Goal: Complete application form: Complete application form

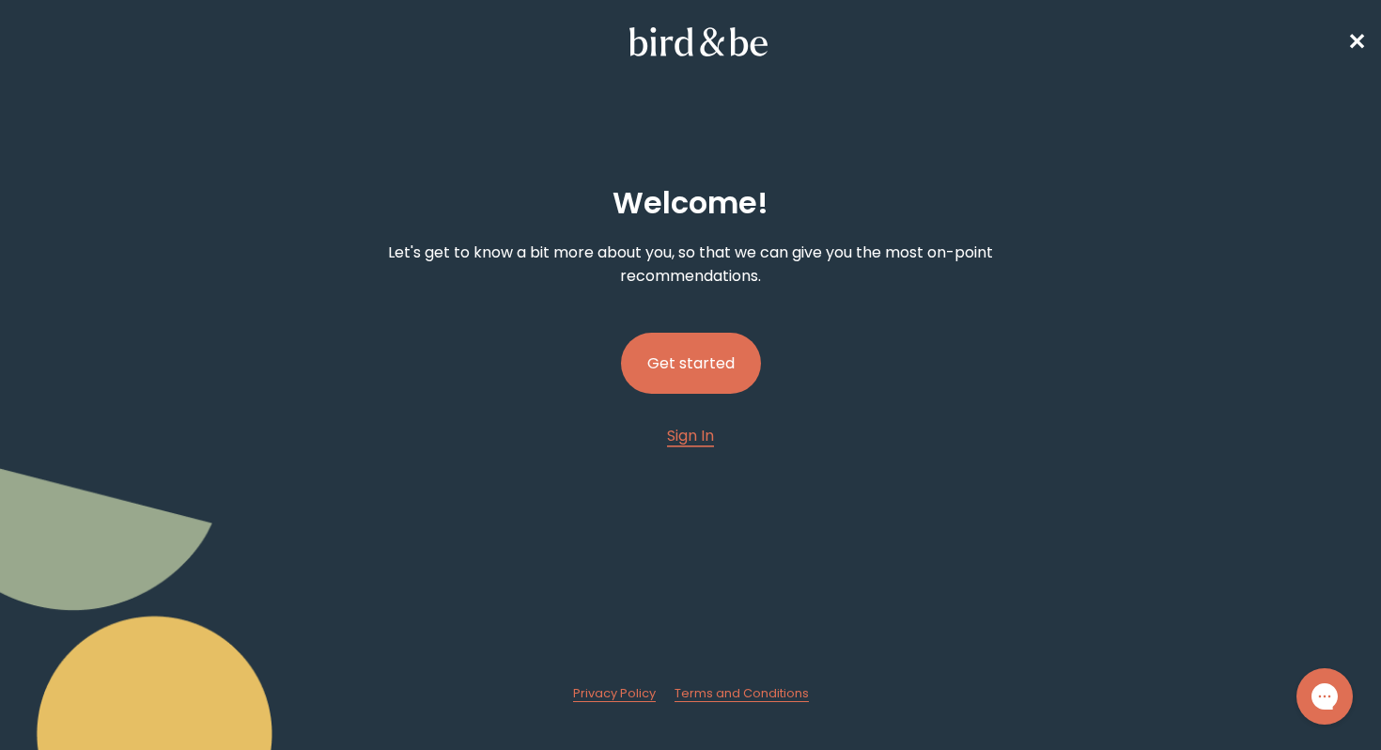
click at [716, 366] on button "Get started" at bounding box center [691, 363] width 140 height 61
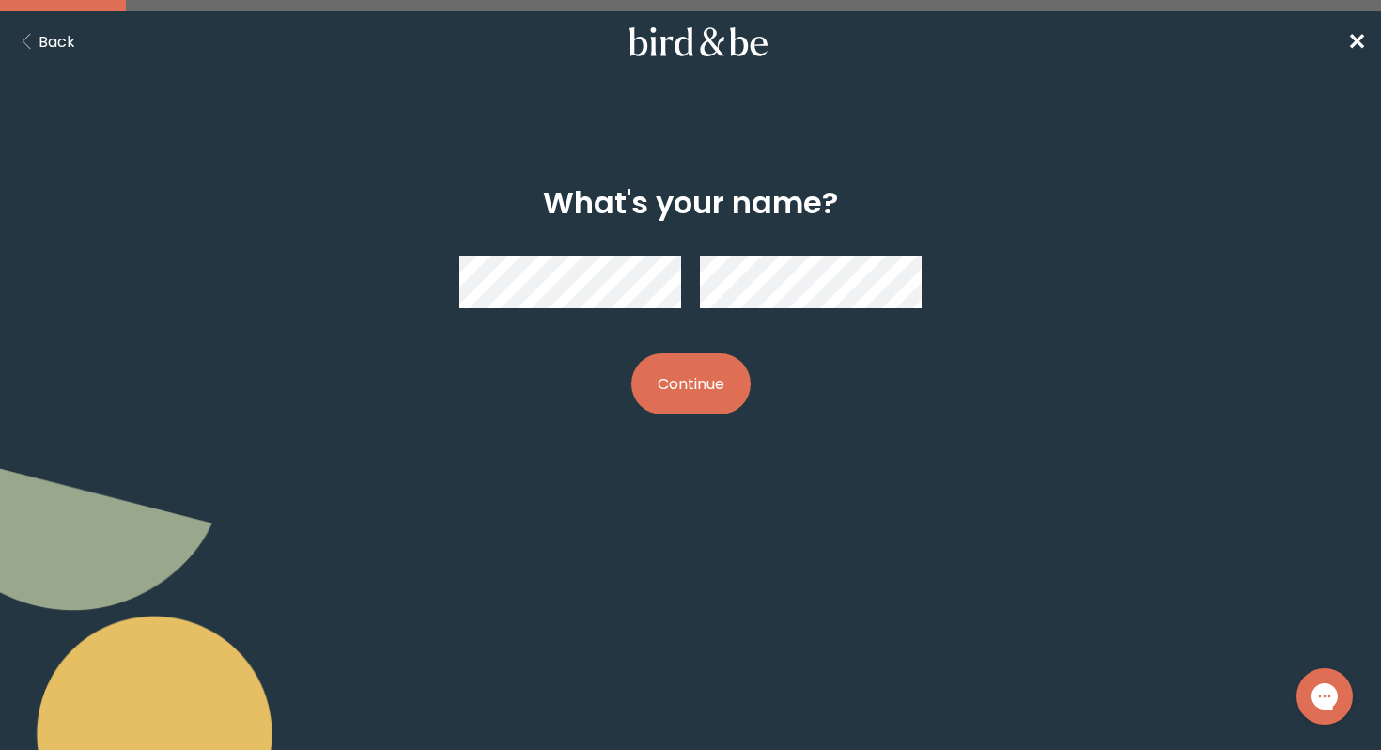
click at [1338, 45] on nav "Back ✕" at bounding box center [690, 41] width 1381 height 60
click at [1358, 41] on span "✕" at bounding box center [1356, 41] width 19 height 31
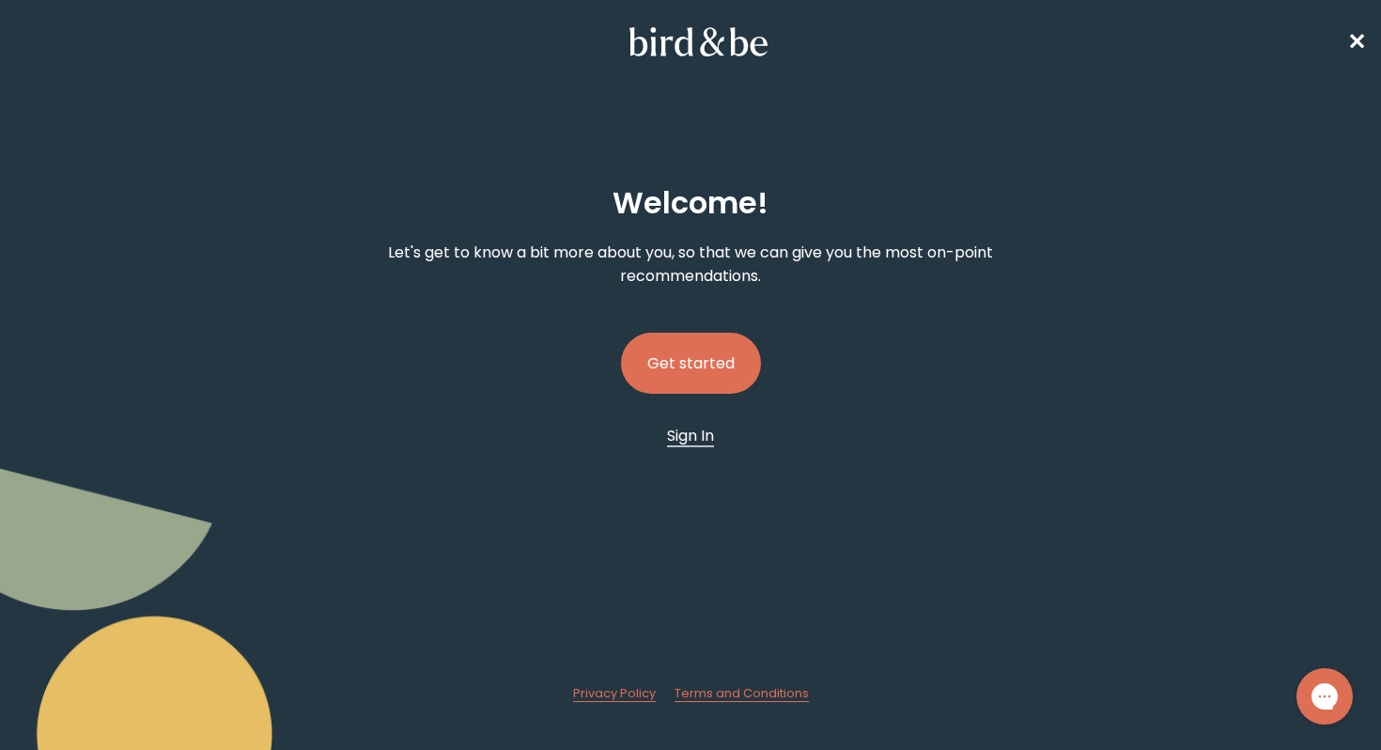
click at [693, 437] on span "Sign In" at bounding box center [690, 436] width 47 height 22
click at [667, 370] on button "Get started" at bounding box center [691, 363] width 140 height 61
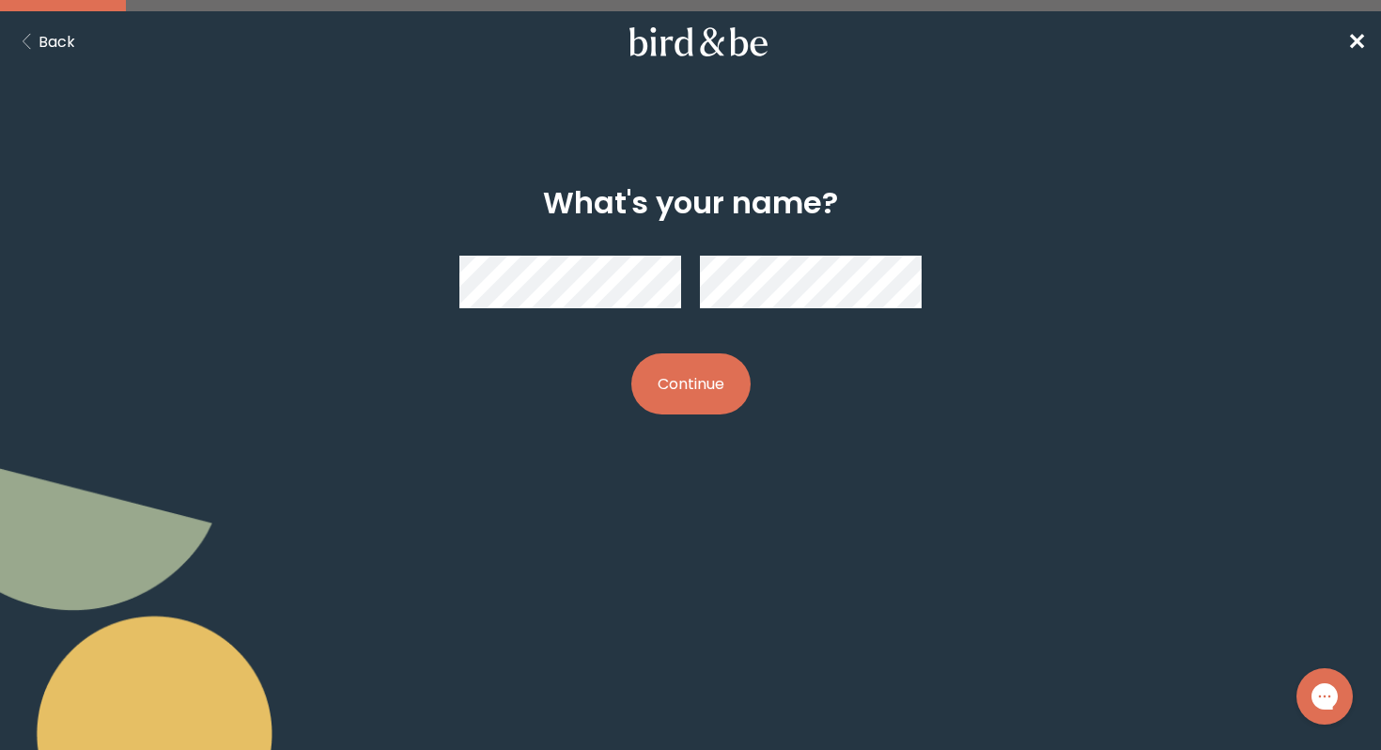
click at [667, 370] on button "Continue" at bounding box center [690, 383] width 119 height 61
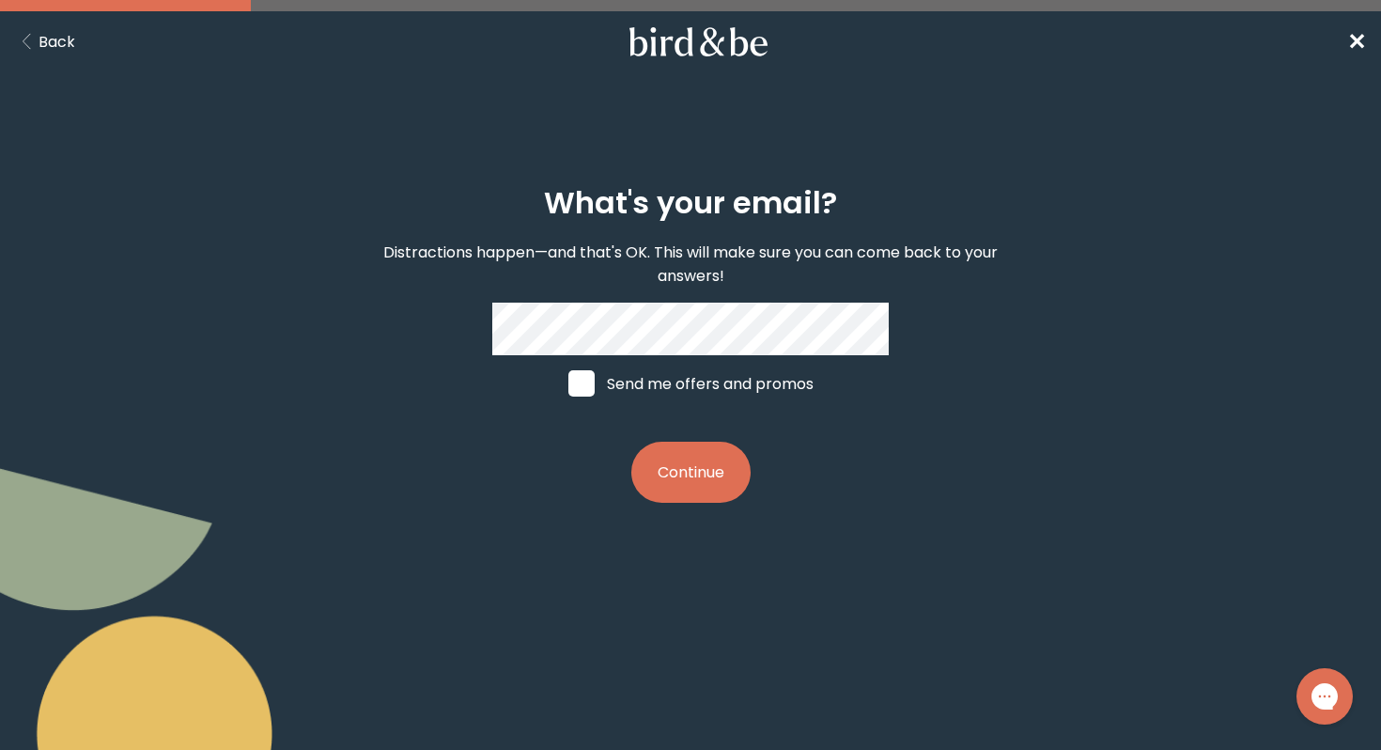
click at [687, 460] on button "Continue" at bounding box center [690, 472] width 119 height 61
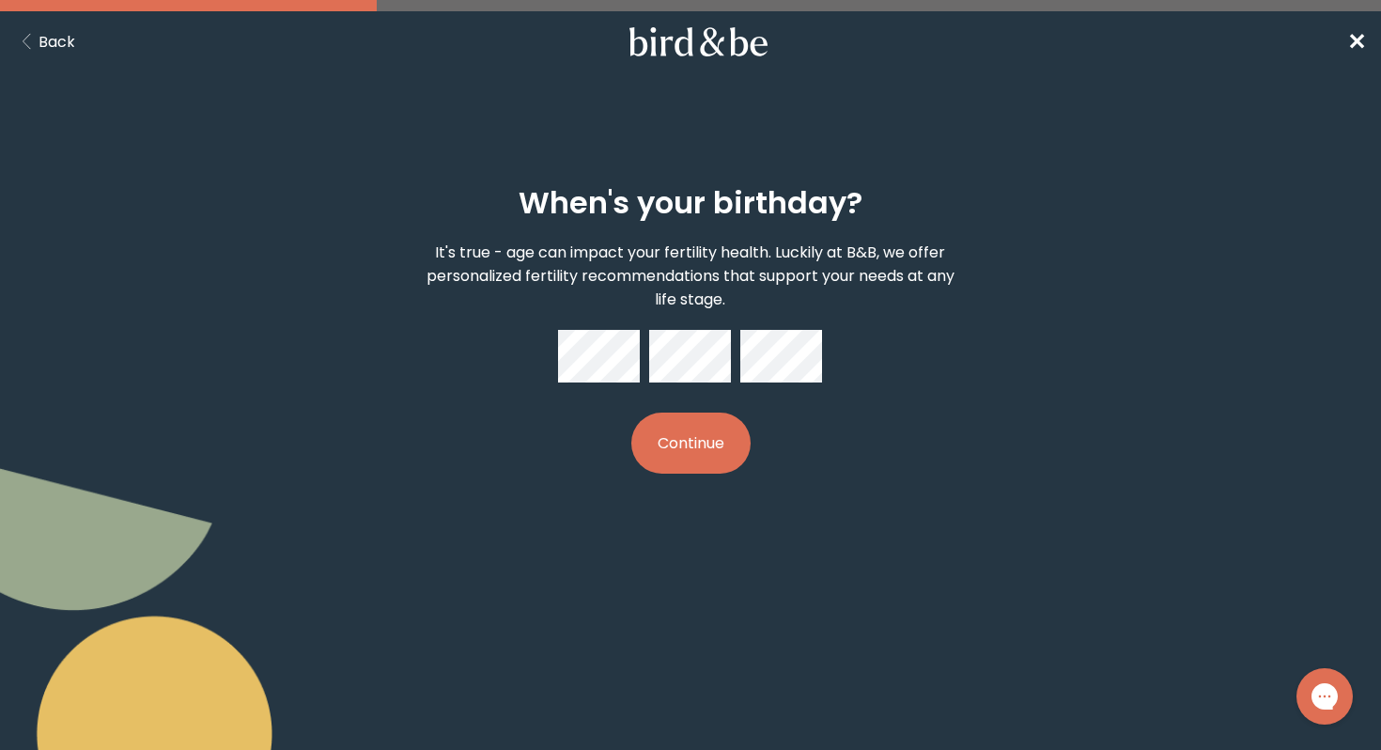
click at [721, 423] on button "Continue" at bounding box center [690, 442] width 119 height 61
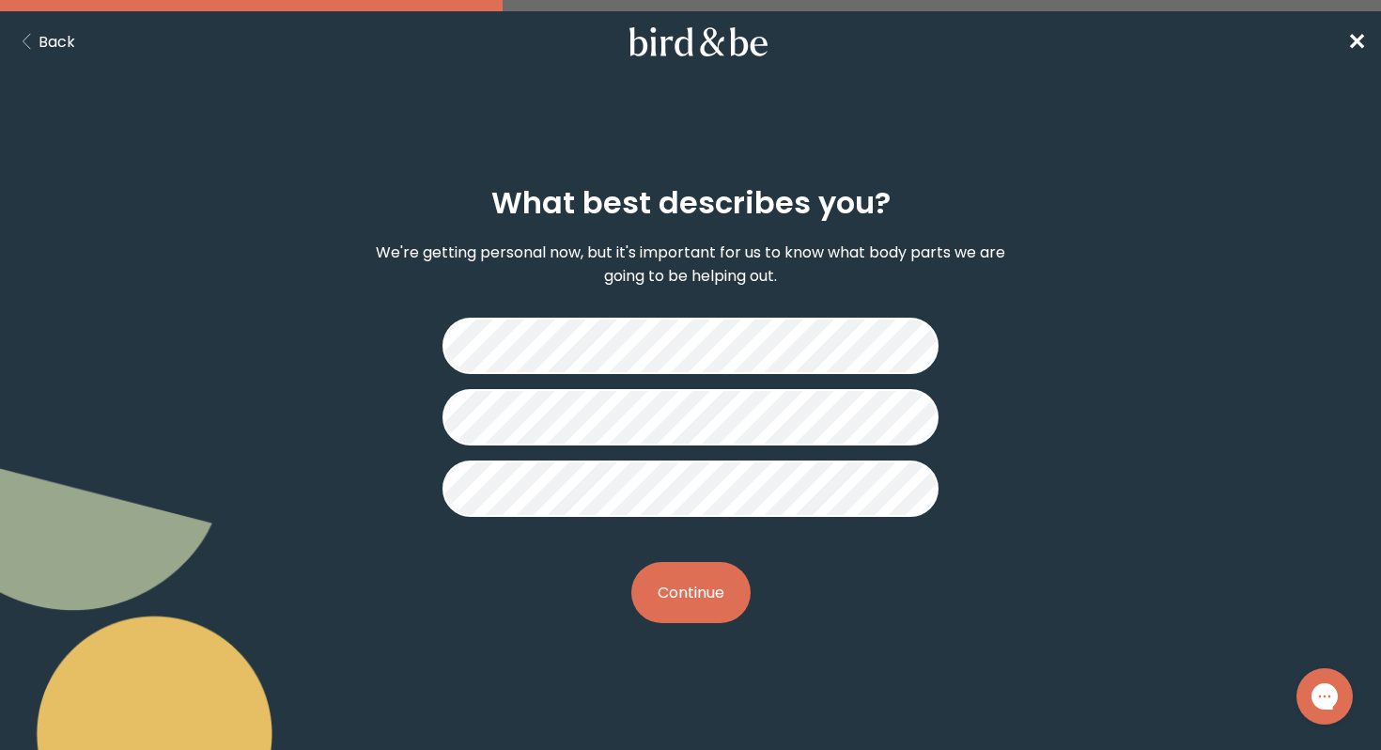
click at [724, 576] on button "Continue" at bounding box center [690, 592] width 119 height 61
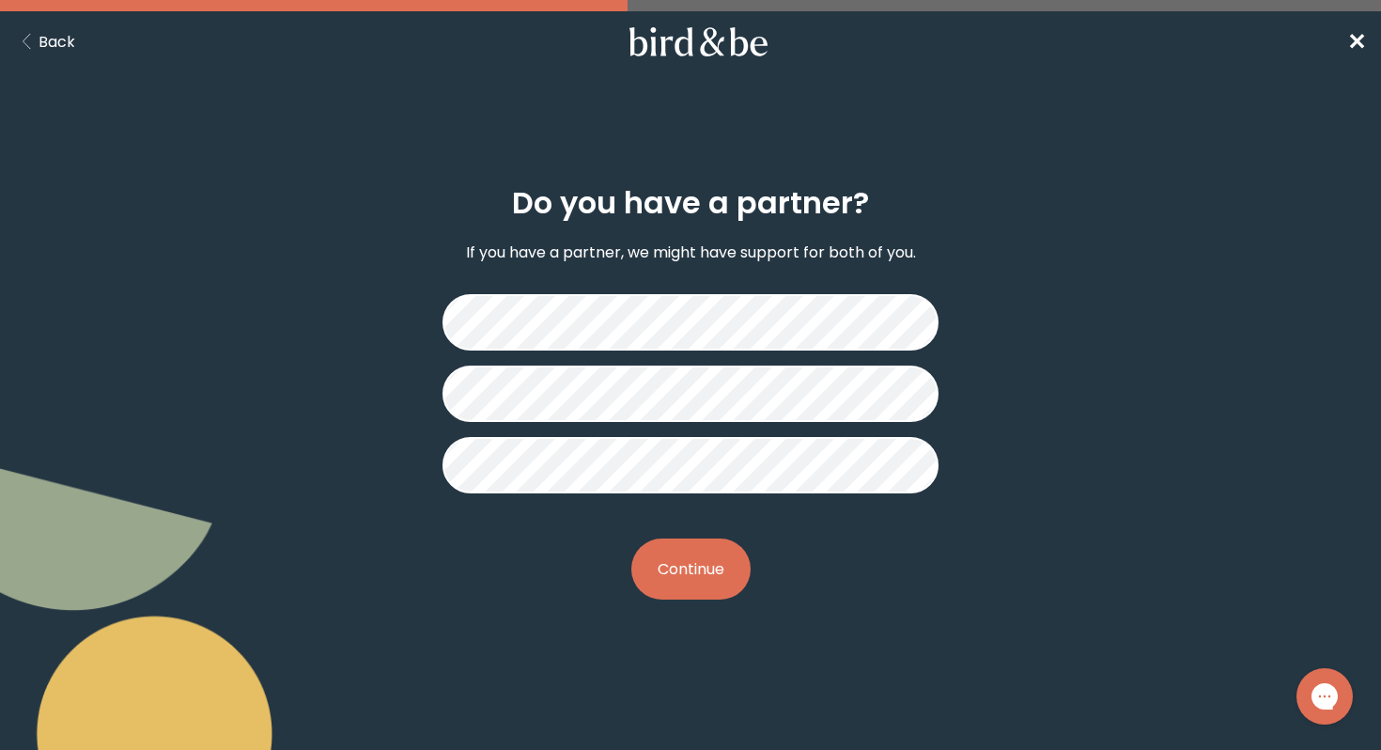
click at [710, 559] on button "Continue" at bounding box center [690, 568] width 119 height 61
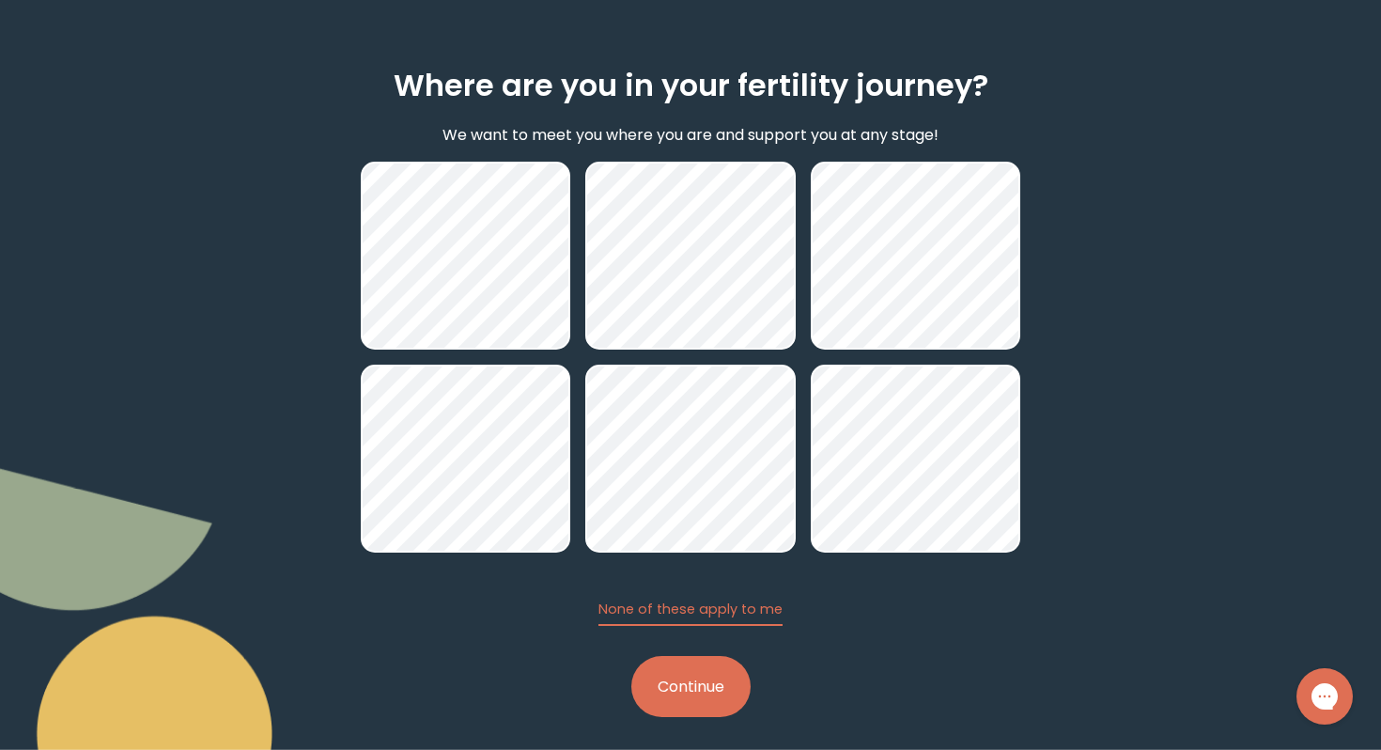
scroll to position [127, 0]
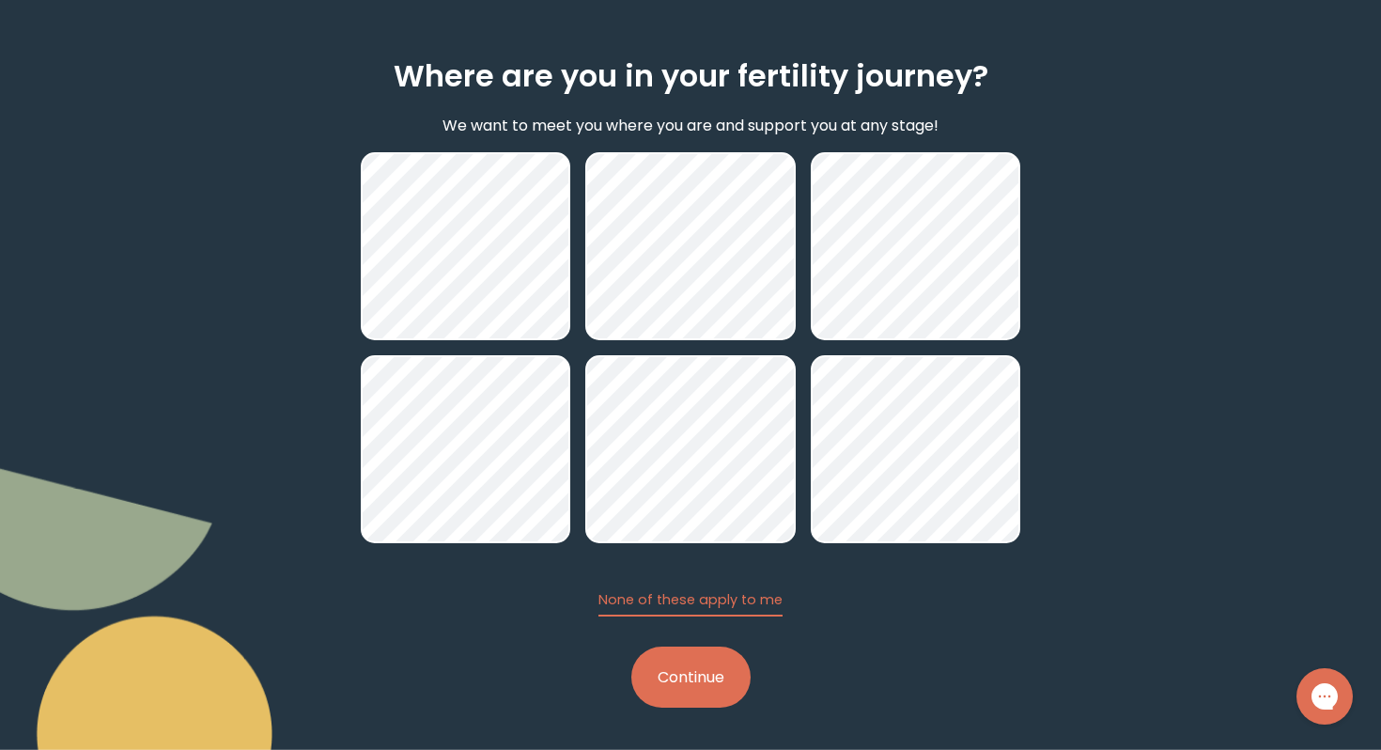
click at [700, 695] on button "Continue" at bounding box center [690, 676] width 119 height 61
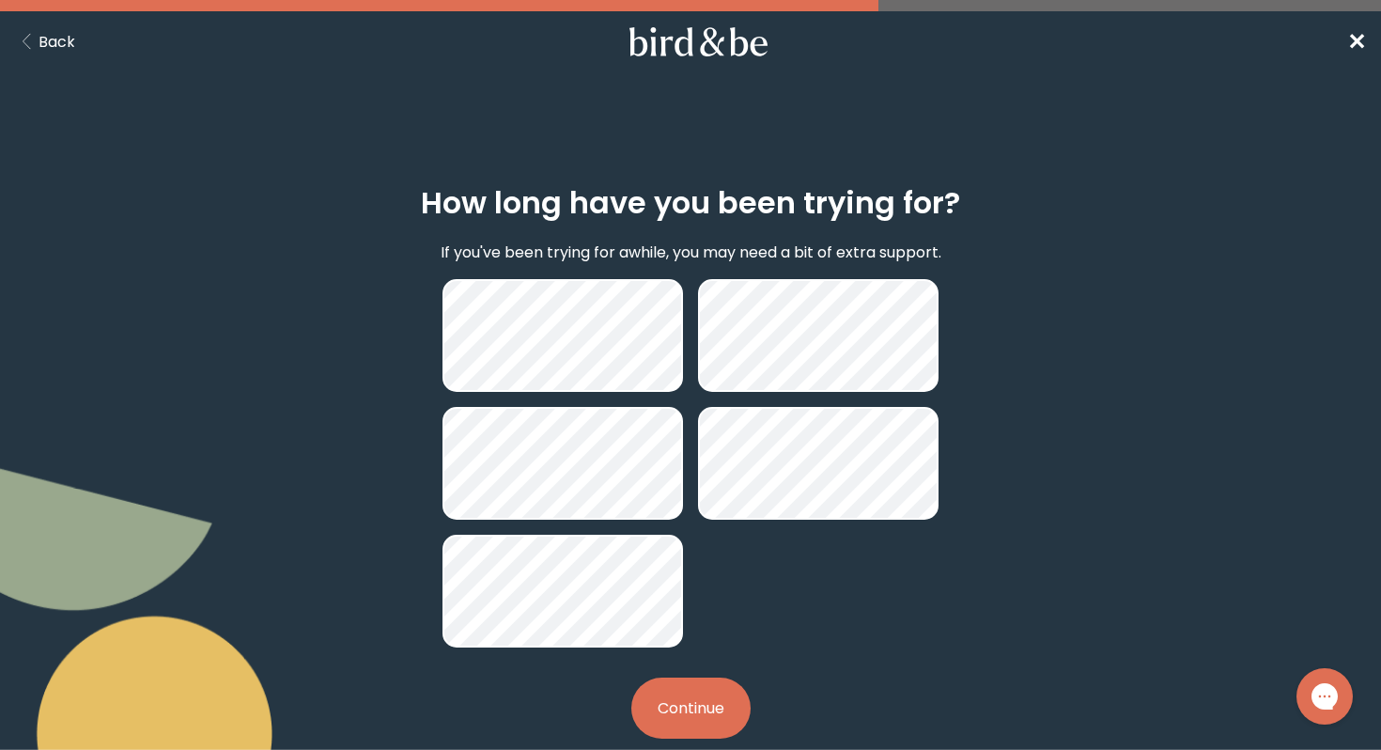
click at [698, 688] on button "Continue" at bounding box center [690, 707] width 119 height 61
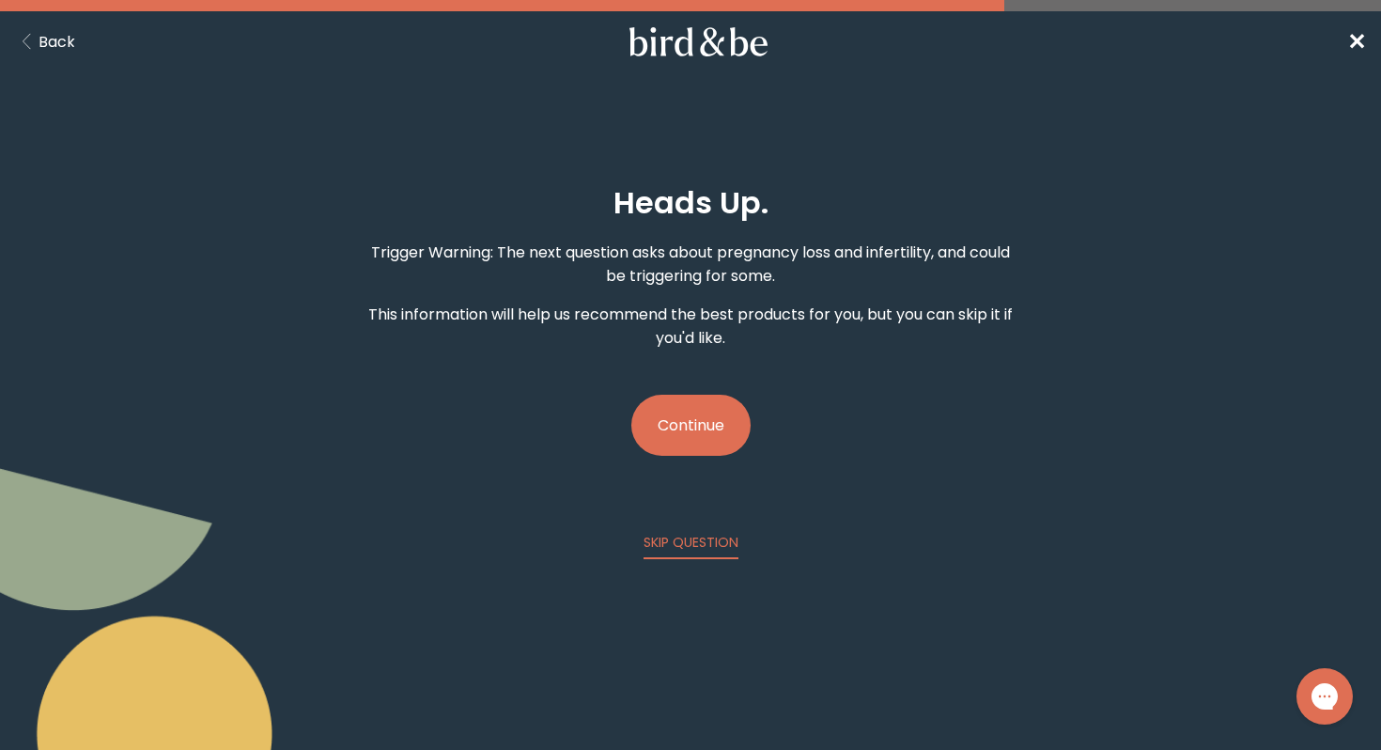
click at [715, 437] on button "Continue" at bounding box center [690, 425] width 119 height 61
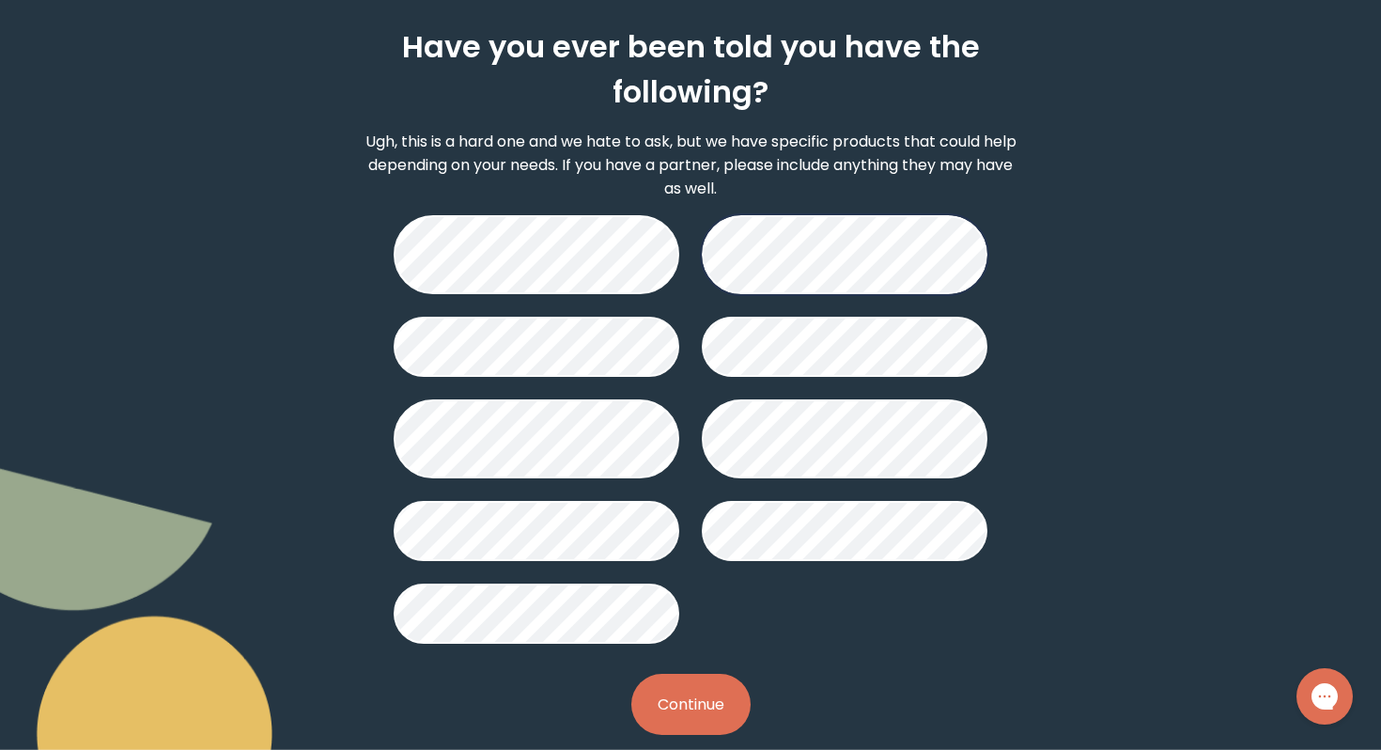
scroll to position [157, 0]
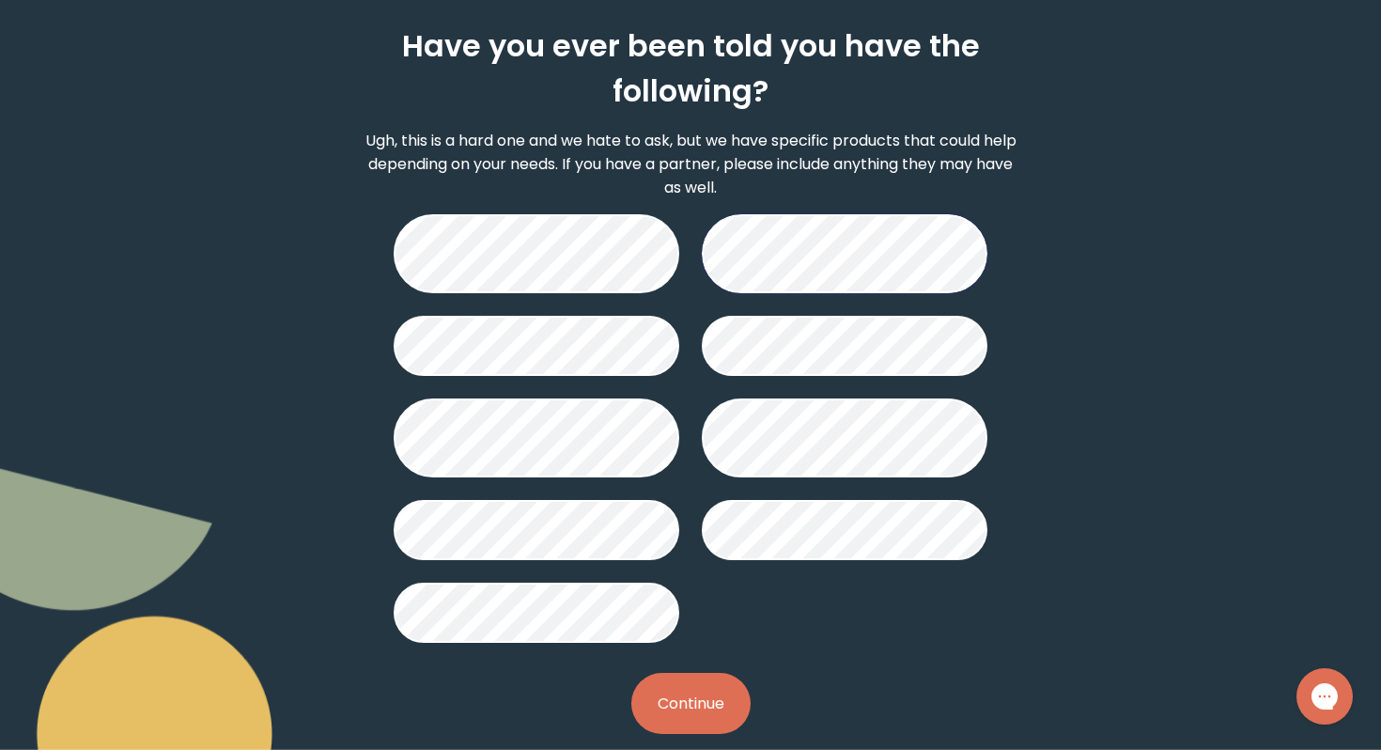
click at [669, 694] on button "Continue" at bounding box center [690, 703] width 119 height 61
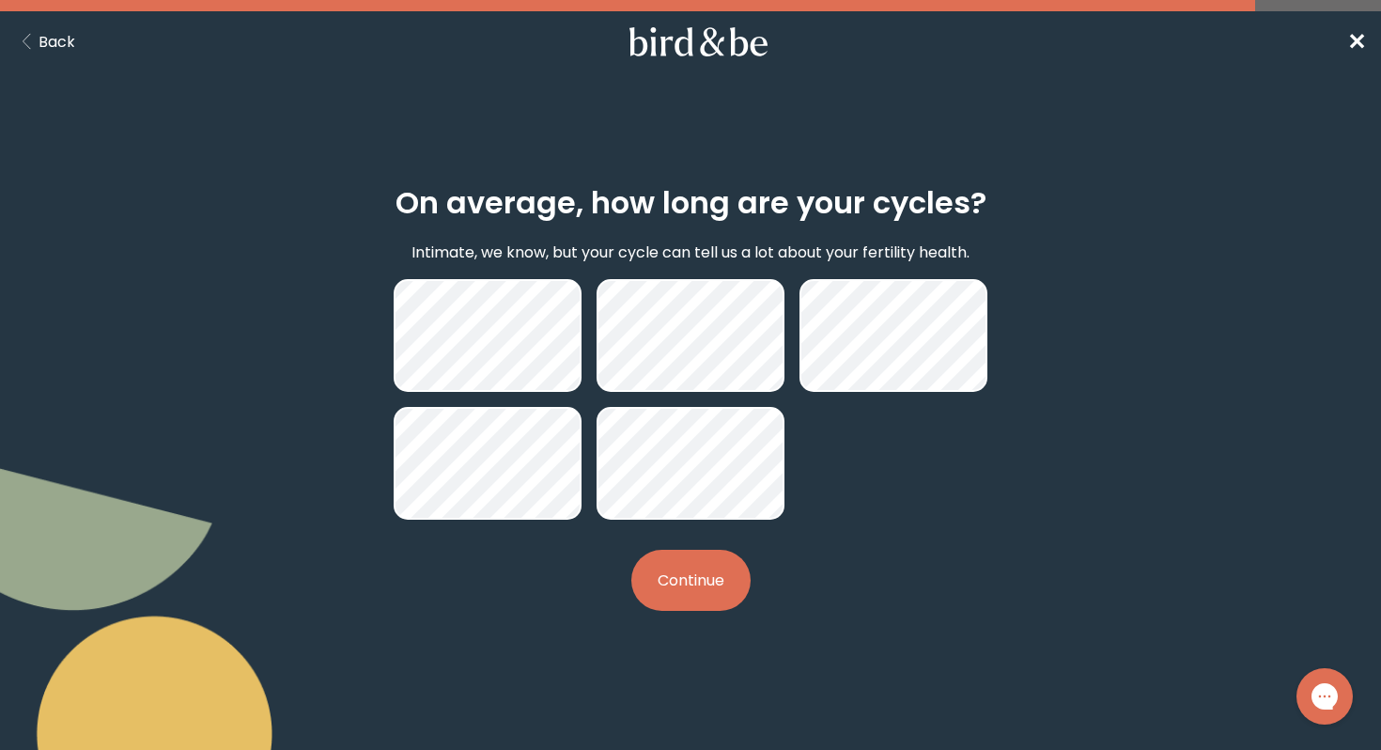
click at [702, 585] on button "Continue" at bounding box center [690, 580] width 119 height 61
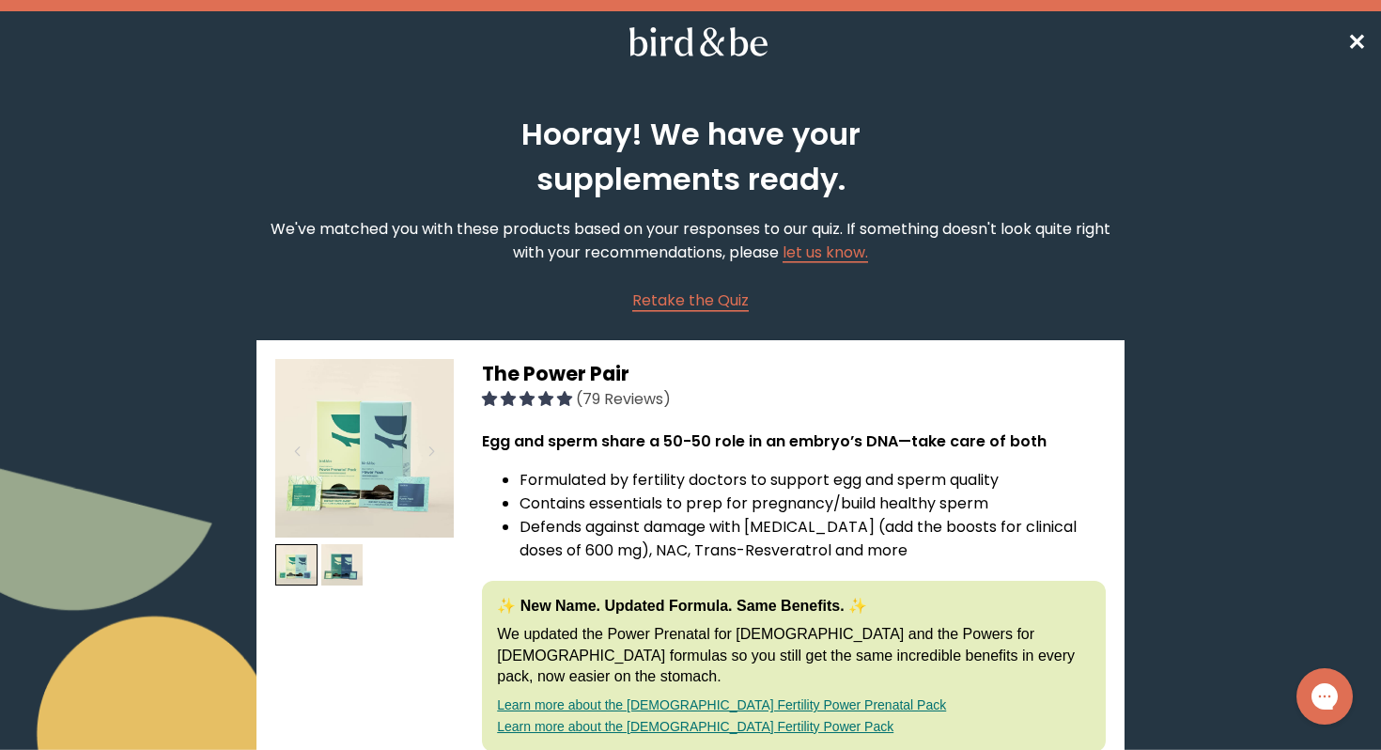
click at [1353, 49] on span "✕" at bounding box center [1356, 41] width 19 height 31
